Goal: Information Seeking & Learning: Check status

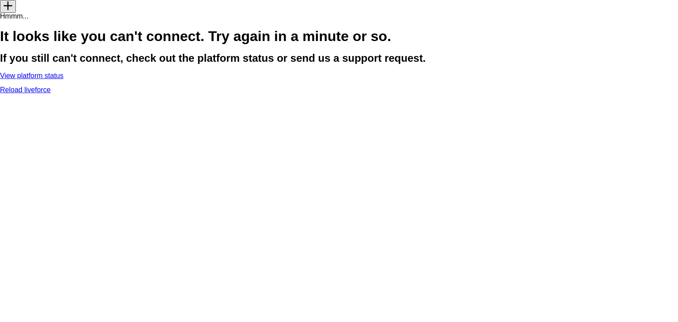
click at [64, 80] on link "View platform status" at bounding box center [32, 76] width 64 height 8
